Goal: Task Accomplishment & Management: Manage account settings

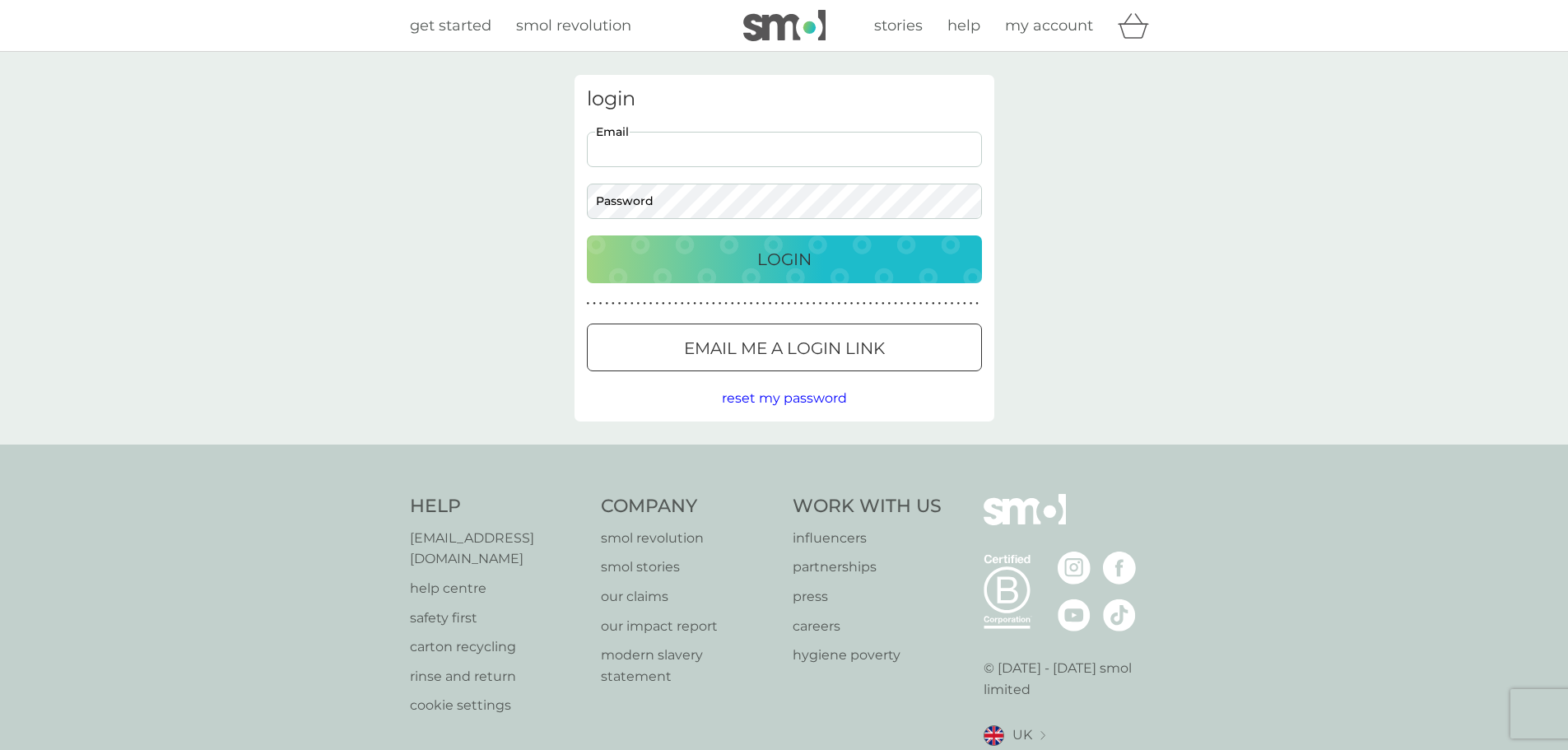
click at [677, 154] on input "Email" at bounding box center [784, 149] width 395 height 35
type input "dmwyllie@hotmail.co.uk"
click at [784, 251] on p "Login" at bounding box center [784, 259] width 54 height 26
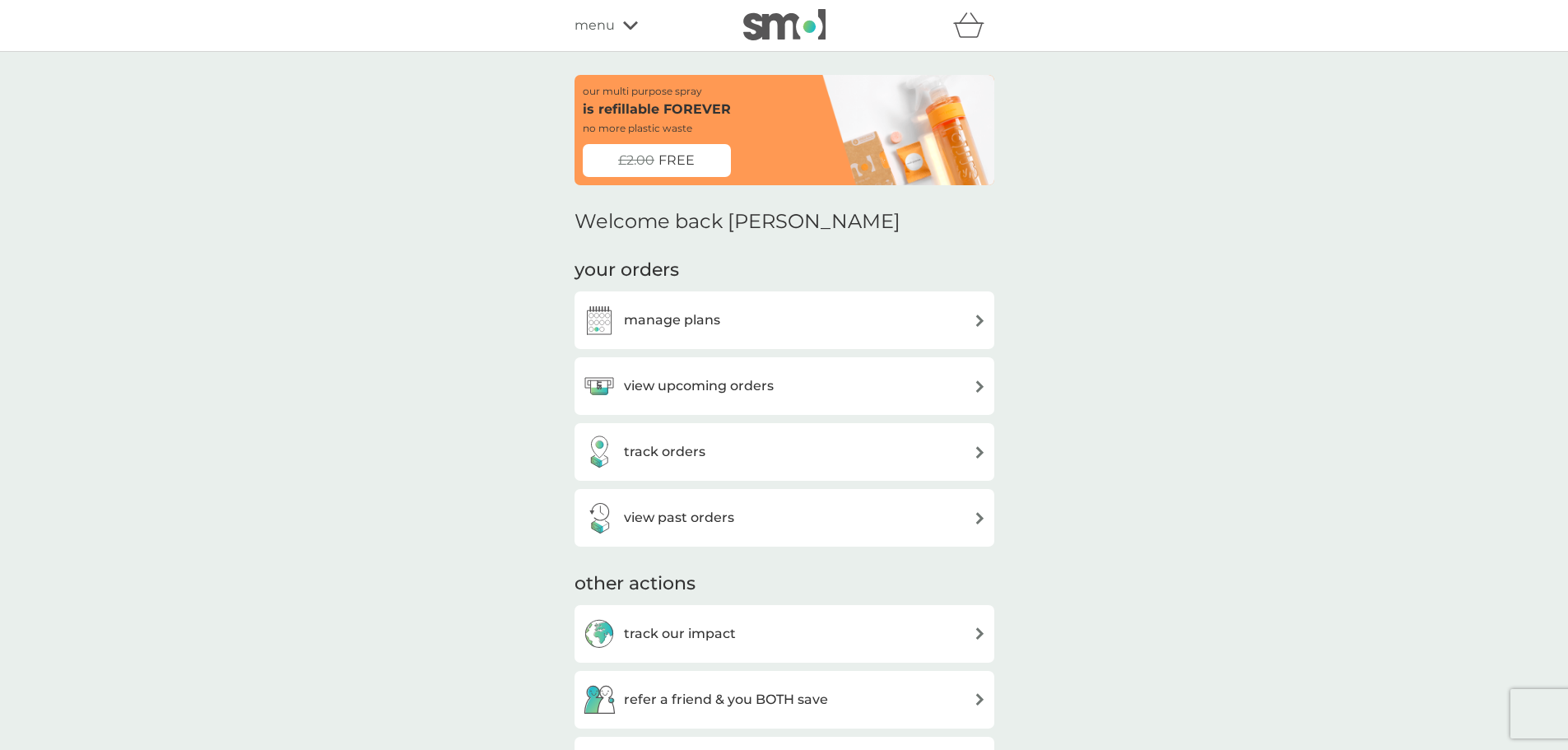
click at [833, 320] on div "manage plans" at bounding box center [785, 319] width 404 height 33
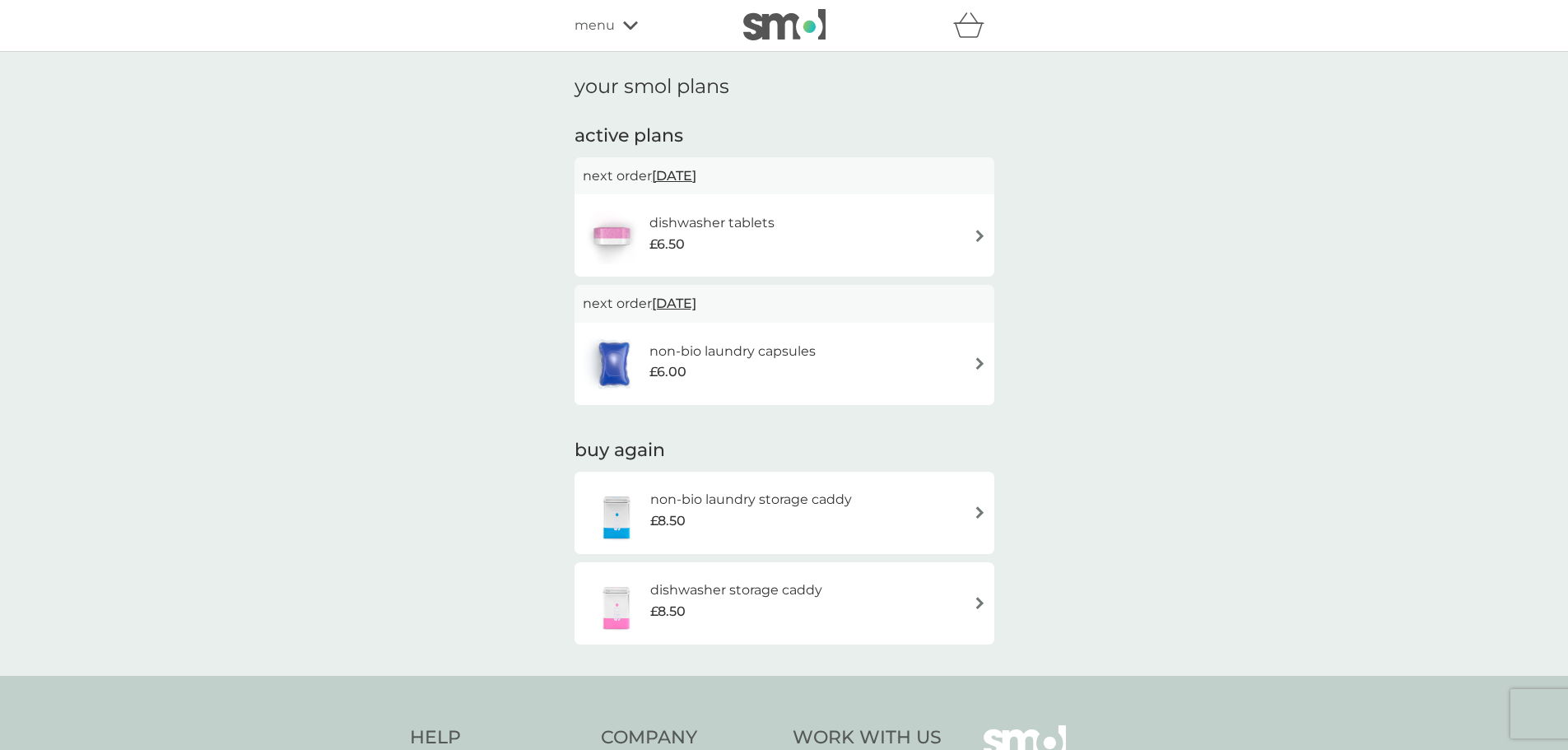
click at [801, 352] on h6 "non-bio laundry capsules" at bounding box center [733, 351] width 166 height 21
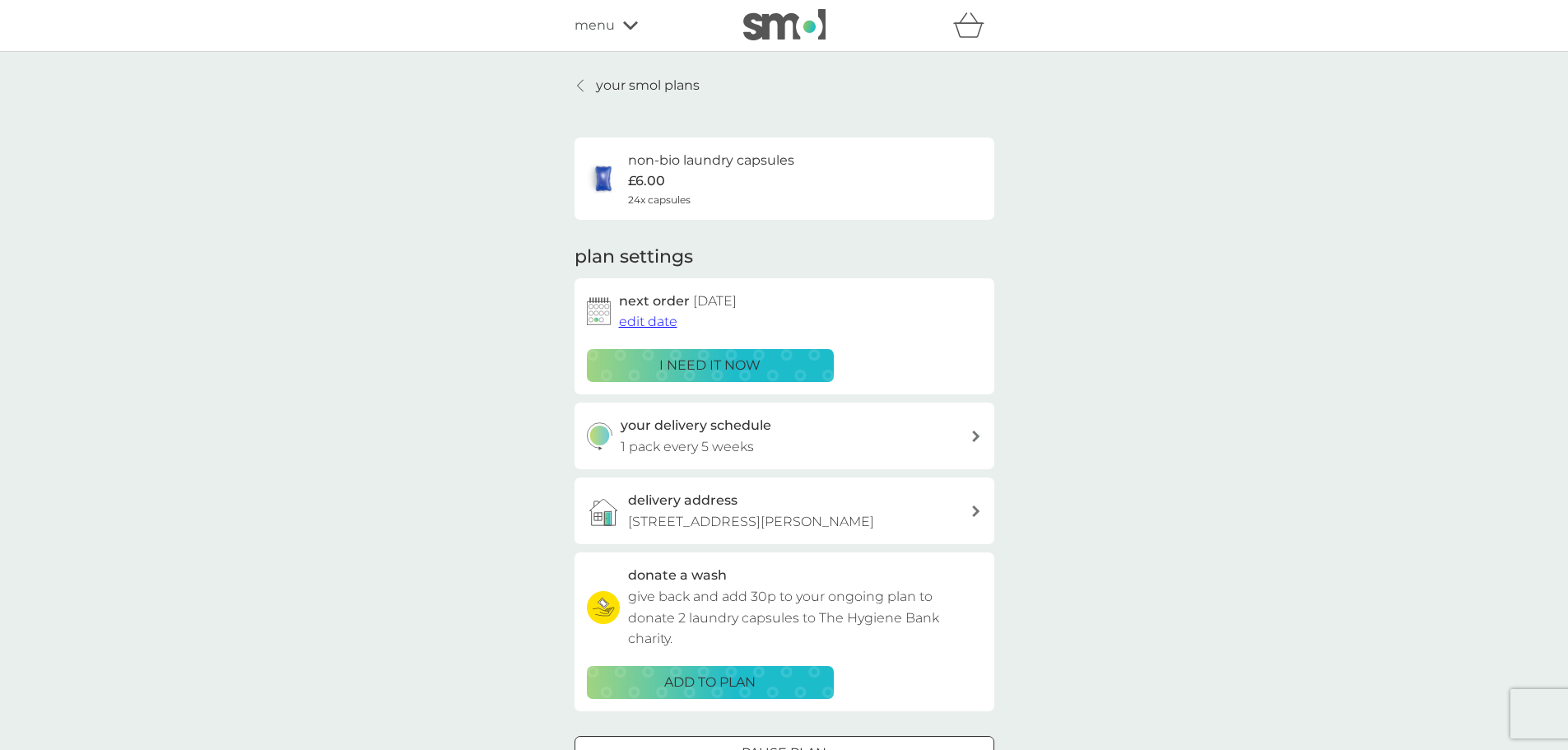
click at [653, 80] on p "your smol plans" at bounding box center [648, 85] width 104 height 21
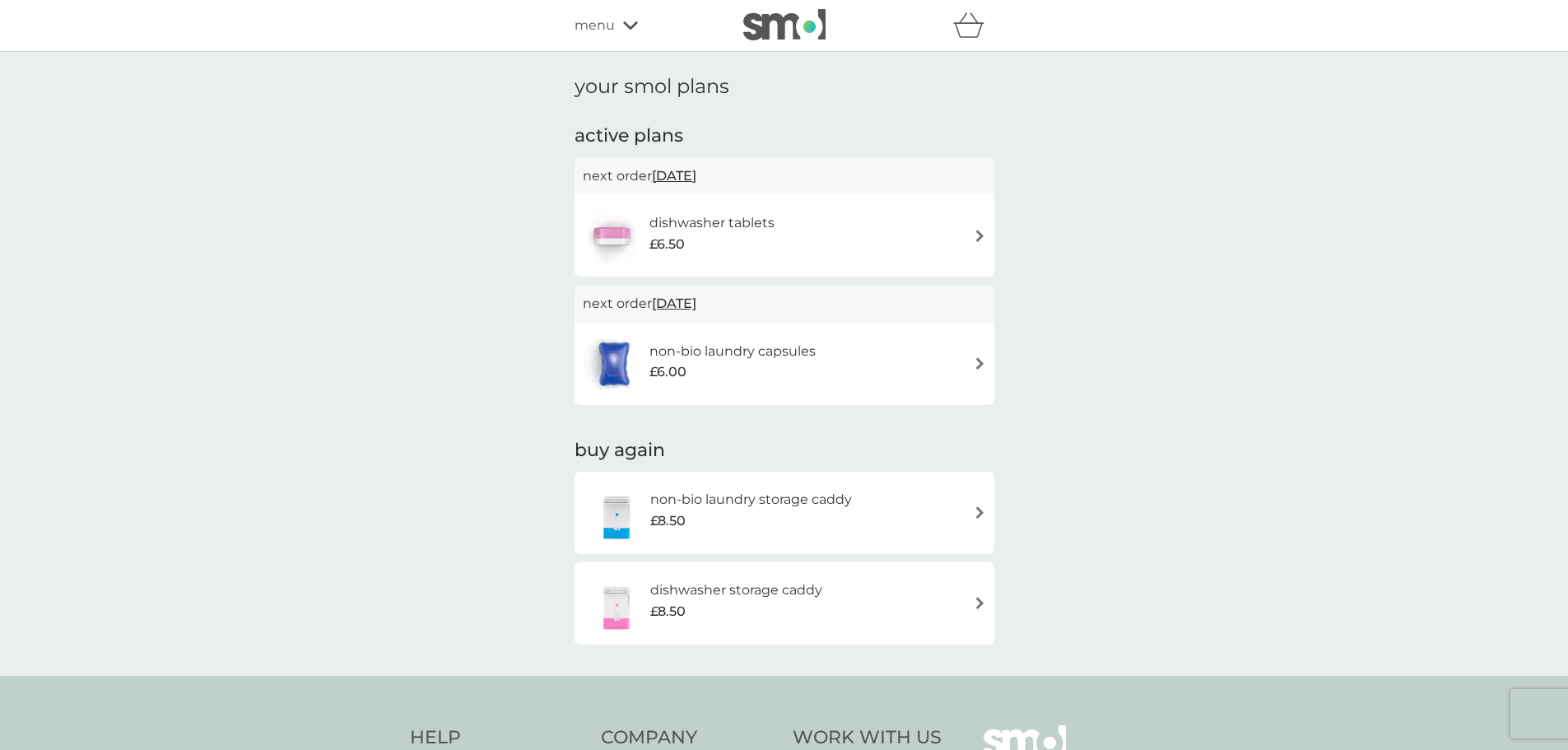
click at [612, 31] on span "menu" at bounding box center [594, 25] width 40 height 21
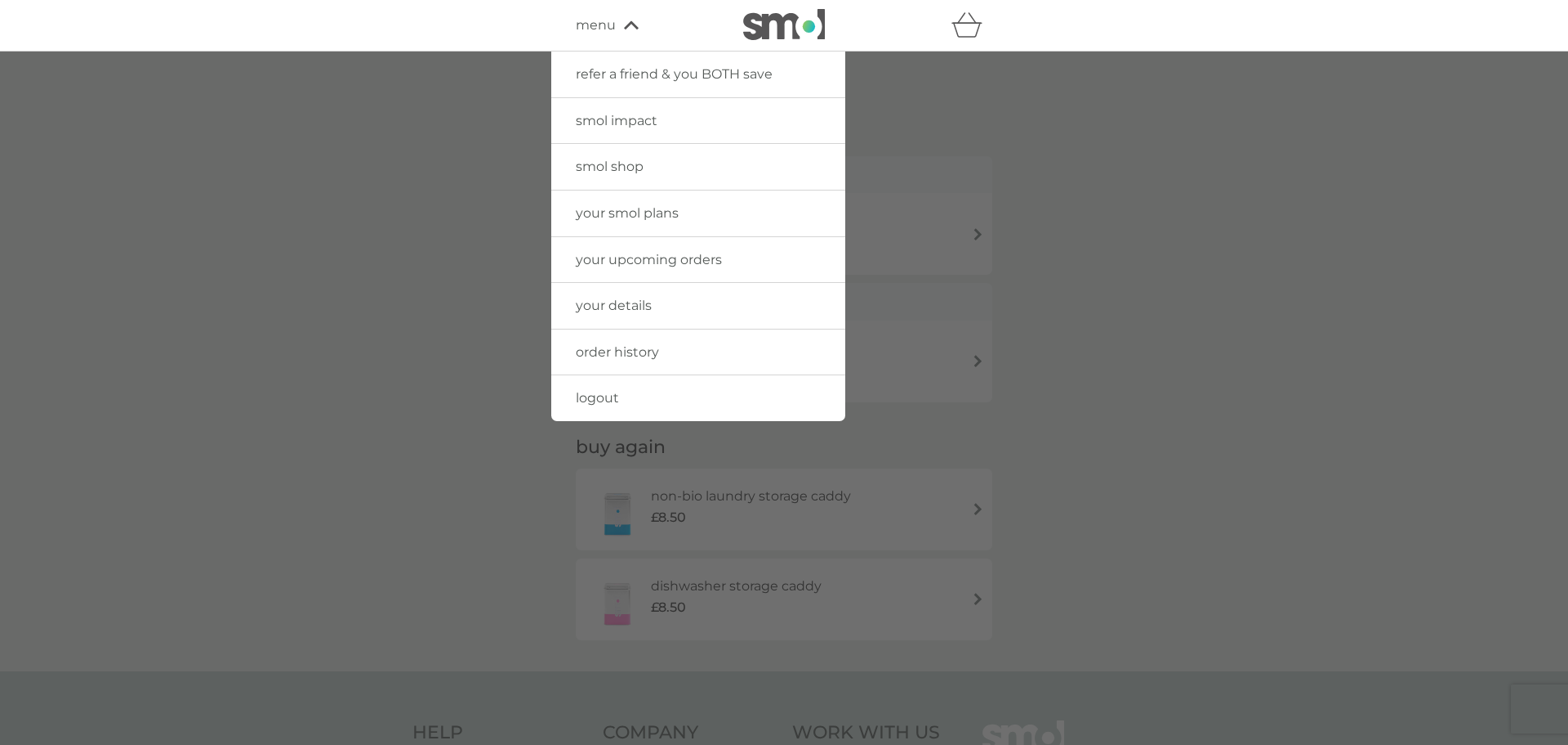
click at [658, 211] on span "your smol plans" at bounding box center [627, 212] width 103 height 16
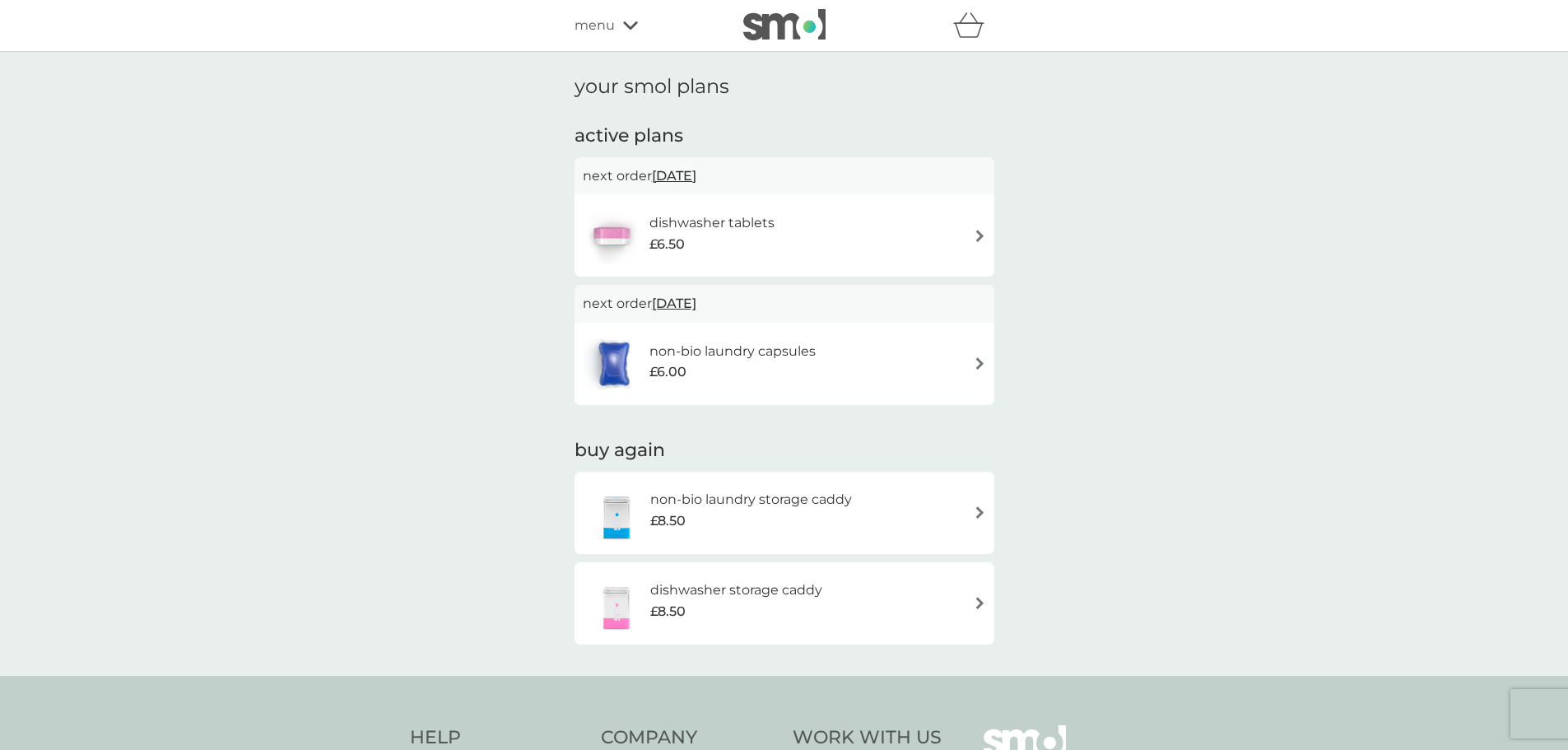
click at [627, 27] on icon at bounding box center [631, 25] width 15 height 8
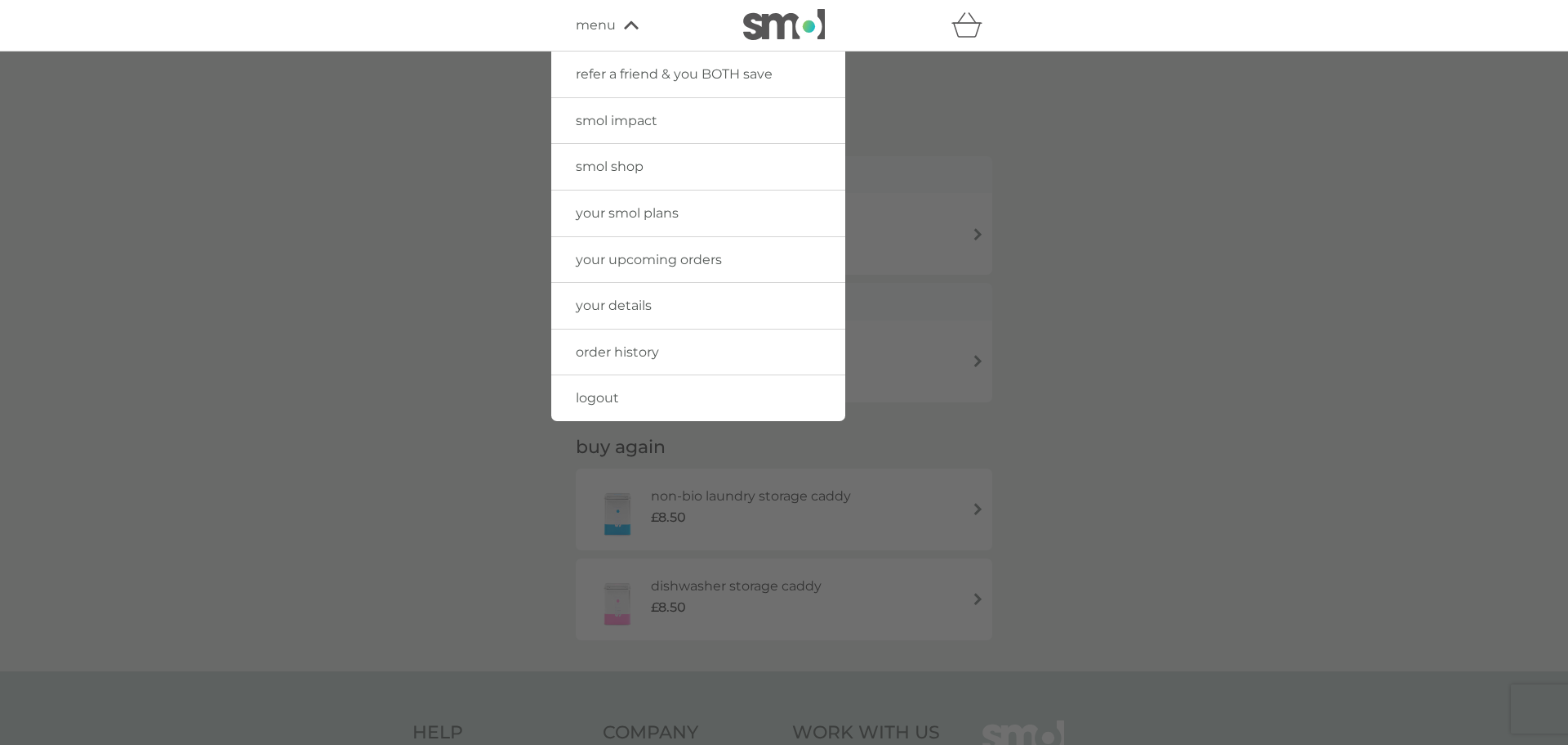
click at [733, 278] on link "your upcoming orders" at bounding box center [698, 259] width 294 height 45
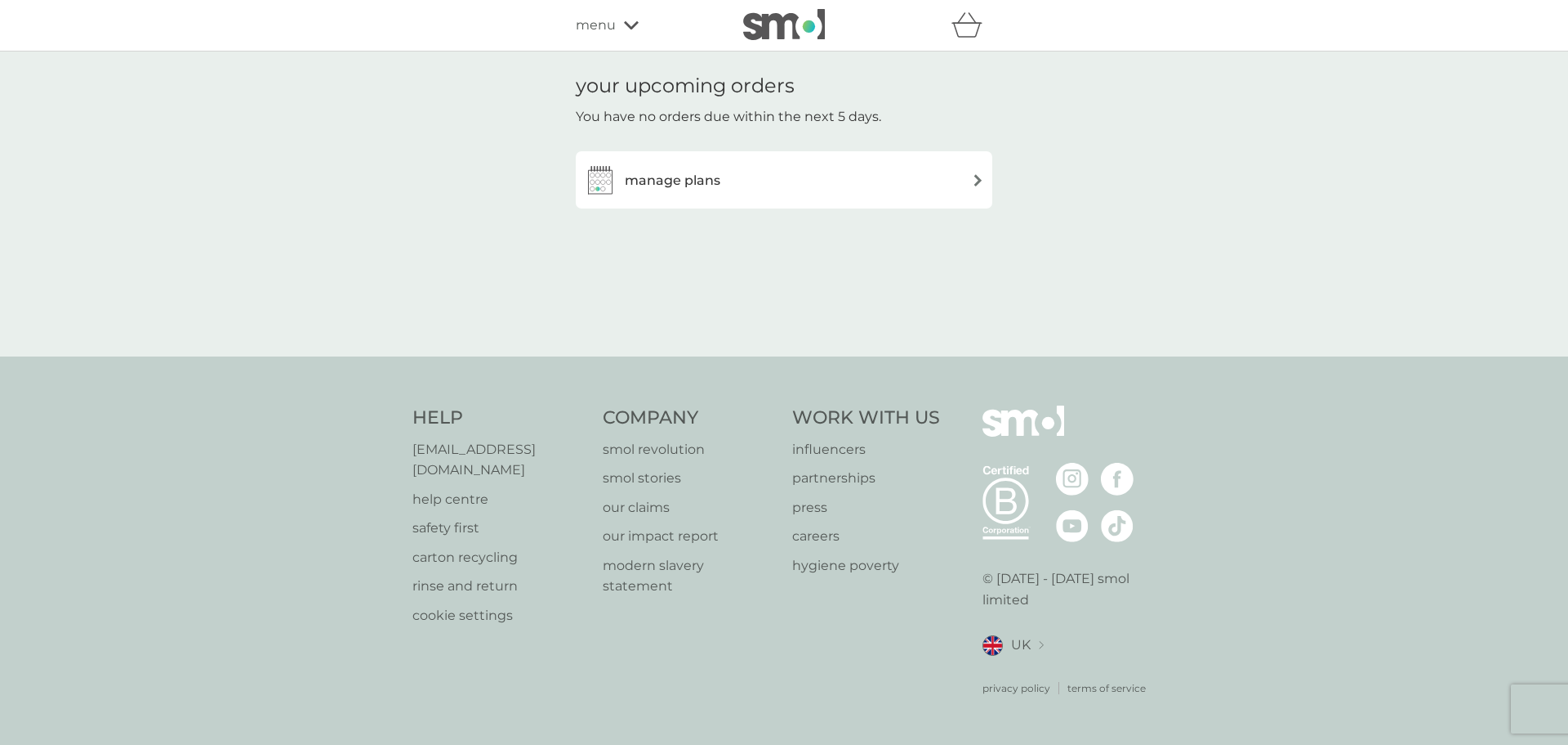
click at [877, 173] on div "manage plans" at bounding box center [784, 179] width 401 height 32
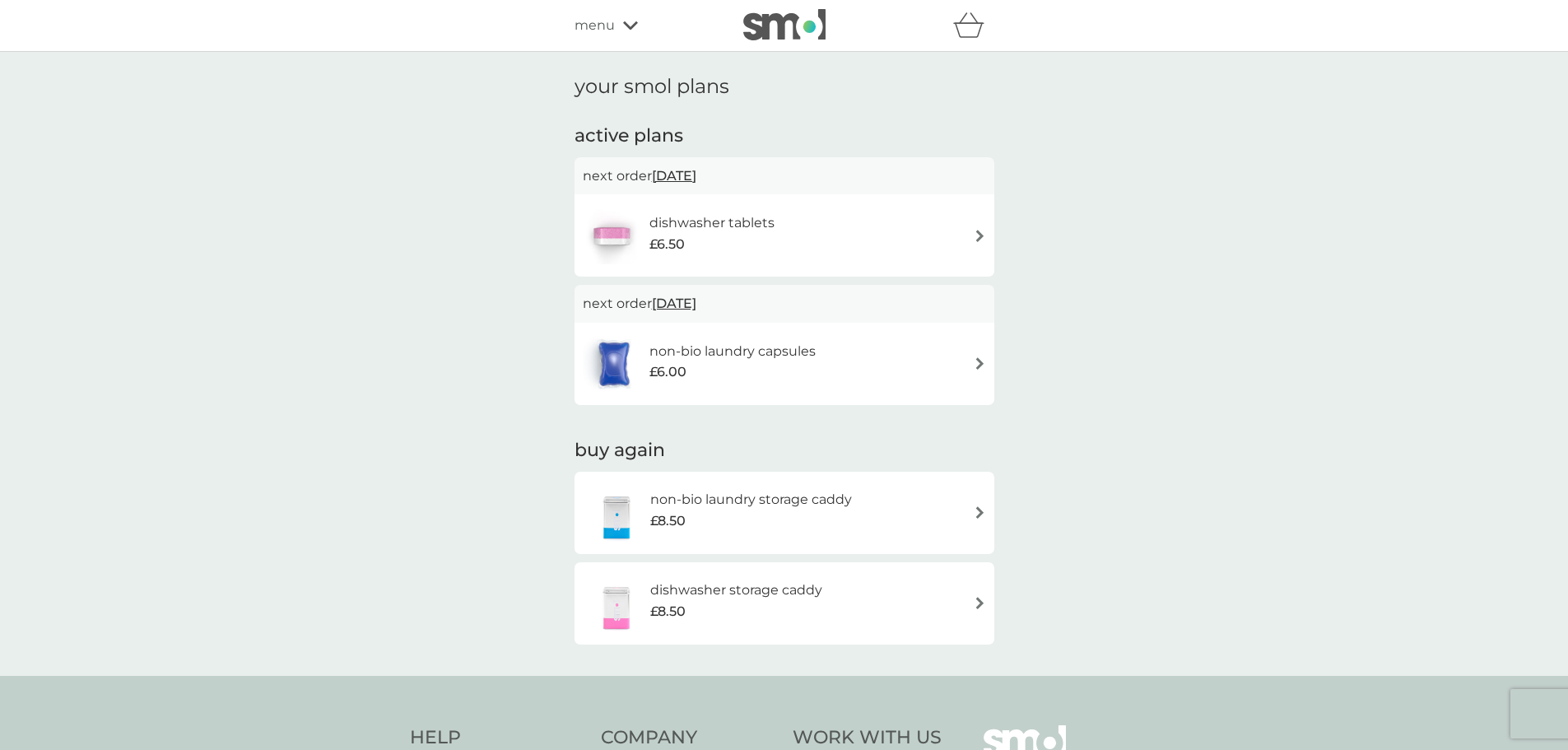
click at [618, 35] on div "menu" at bounding box center [645, 25] width 140 height 21
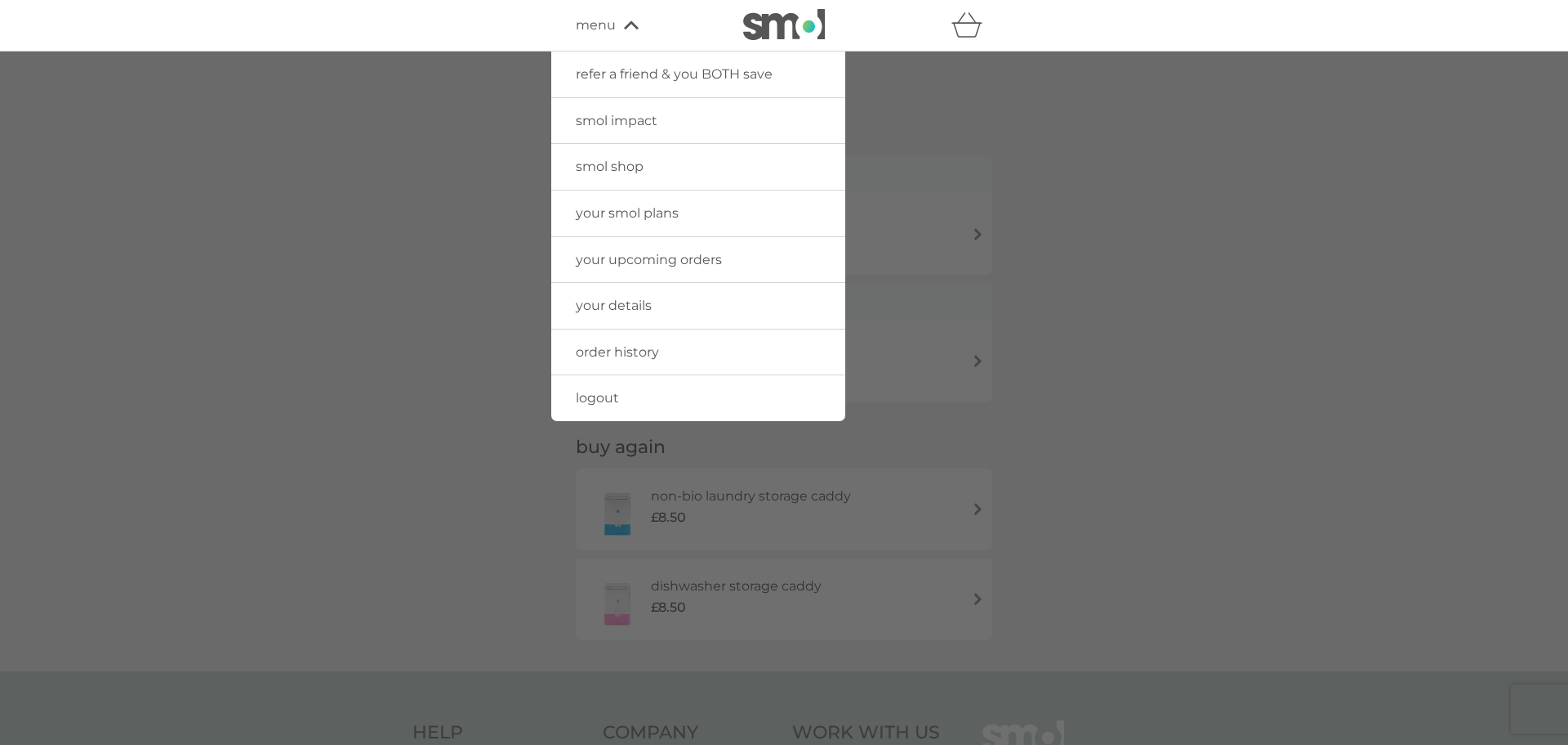
click at [664, 348] on link "order history" at bounding box center [698, 352] width 294 height 45
